Goal: Task Accomplishment & Management: Use online tool/utility

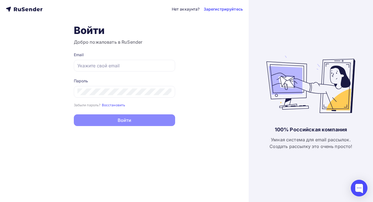
type input "[EMAIL_ADDRESS][DOMAIN_NAME]"
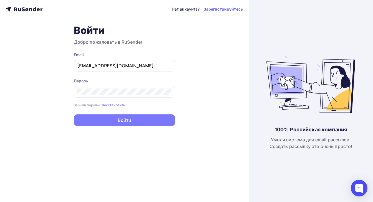
click at [132, 120] on button "Войти" at bounding box center [124, 120] width 101 height 12
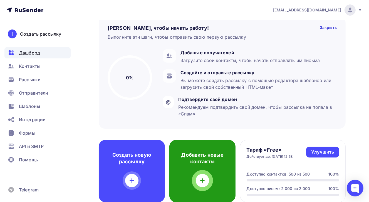
scroll to position [56, 0]
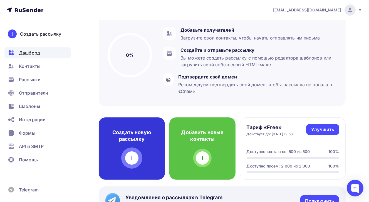
click at [144, 127] on div "Создать новую рассылку" at bounding box center [132, 148] width 66 height 62
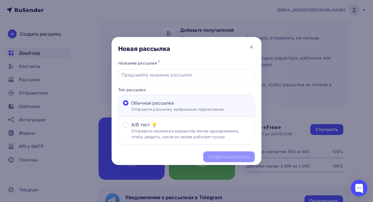
click at [174, 106] on p "Отправьте рассылку выбранным подписчикам" at bounding box center [177, 109] width 93 height 6
click at [131, 106] on input "Обычная рассылка Отправьте рассылку выбранным подписчикам" at bounding box center [131, 106] width 0 height 0
click at [168, 76] on input "text" at bounding box center [187, 74] width 130 height 7
type input "бфл на [DATE]"
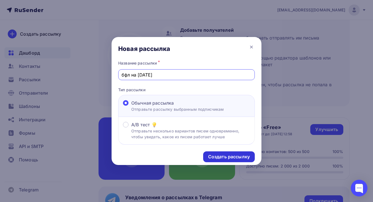
click at [228, 157] on div "Создать рассылку" at bounding box center [229, 156] width 42 height 6
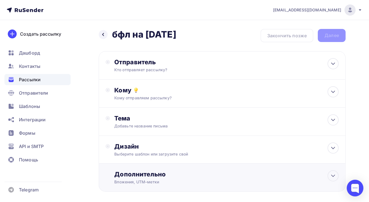
click at [148, 176] on div "Дополнительно" at bounding box center [226, 174] width 224 height 8
click at [127, 95] on div "Кому отправляем рассылку?" at bounding box center [215, 98] width 202 height 6
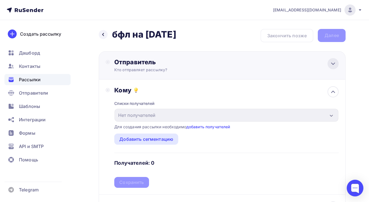
click at [335, 64] on icon at bounding box center [333, 63] width 7 height 7
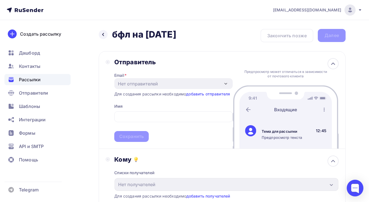
click at [253, 63] on div "Предпросмотр может отличаться в зависимости от почтового клиента Тема для рассы…" at bounding box center [286, 99] width 106 height 97
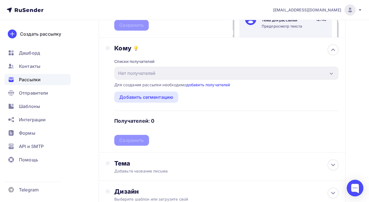
scroll to position [195, 0]
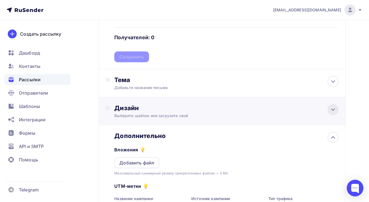
click at [333, 109] on icon at bounding box center [332, 110] width 3 height 2
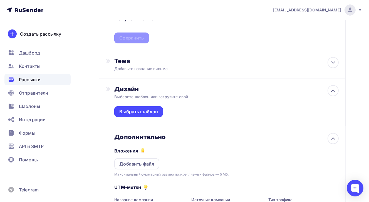
scroll to position [278, 0]
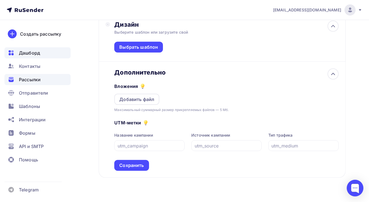
click at [30, 52] on span "Дашборд" at bounding box center [29, 52] width 21 height 7
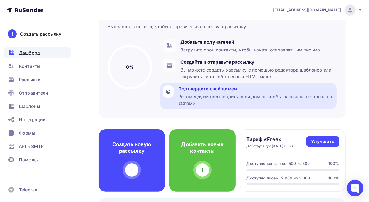
scroll to position [56, 0]
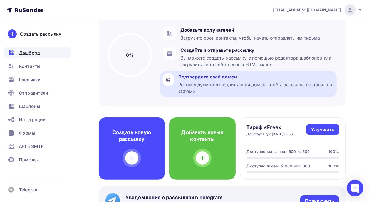
click at [203, 87] on div "Рекомендуем подтвердить свой домен, чтобы рассылка не попала в «Спам»" at bounding box center [256, 87] width 156 height 13
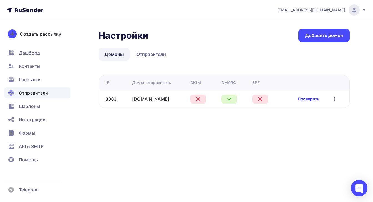
click at [314, 99] on link "Проверить" at bounding box center [309, 99] width 22 height 6
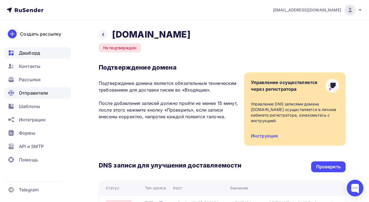
click at [33, 55] on span "Дашборд" at bounding box center [29, 52] width 21 height 7
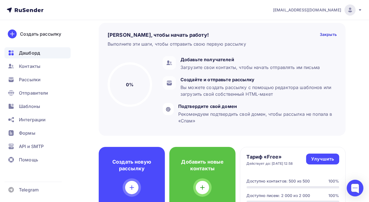
scroll to position [56, 0]
